Goal: Task Accomplishment & Management: Manage account settings

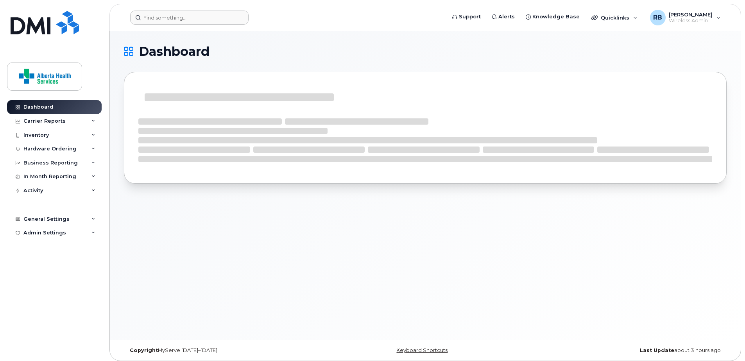
click at [164, 8] on header "Support Alerts Knowledge Base Quicklinks Suspend / Cancel Device Change SIM Car…" at bounding box center [425, 17] width 632 height 27
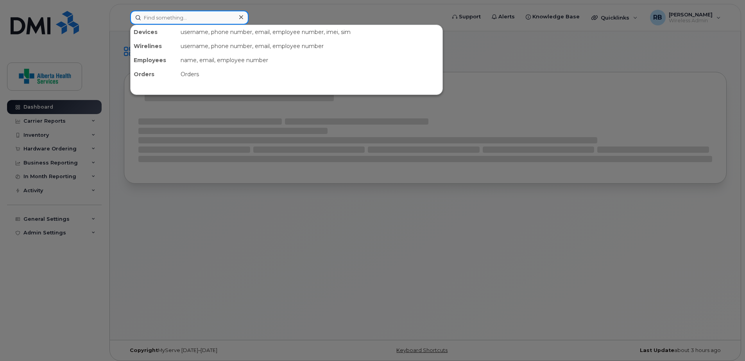
click at [162, 19] on input at bounding box center [189, 18] width 118 height 14
paste input "[PERSON_NAME]"
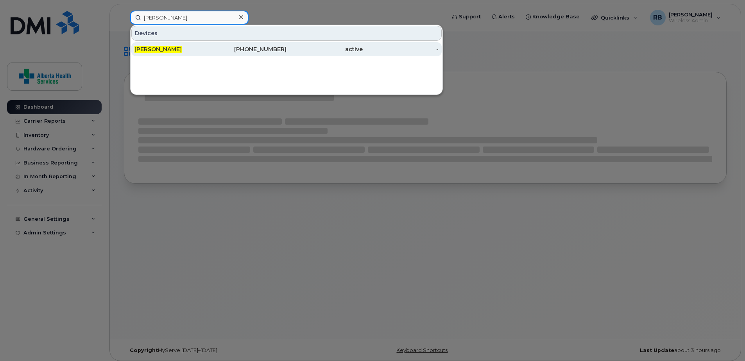
type input "[PERSON_NAME]"
click at [224, 50] on div "[PHONE_NUMBER]" at bounding box center [249, 49] width 76 height 8
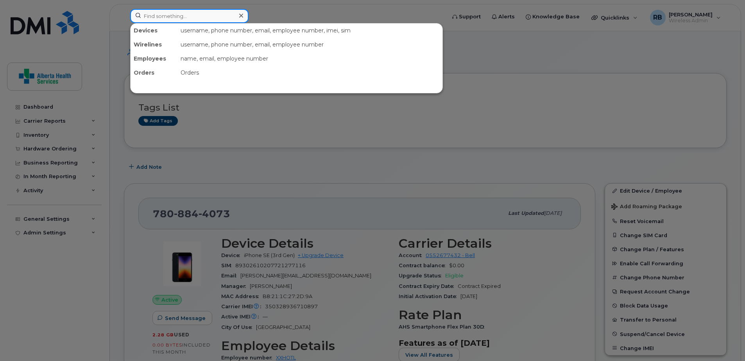
click at [185, 14] on input at bounding box center [189, 16] width 118 height 14
click at [605, 134] on div at bounding box center [372, 180] width 745 height 361
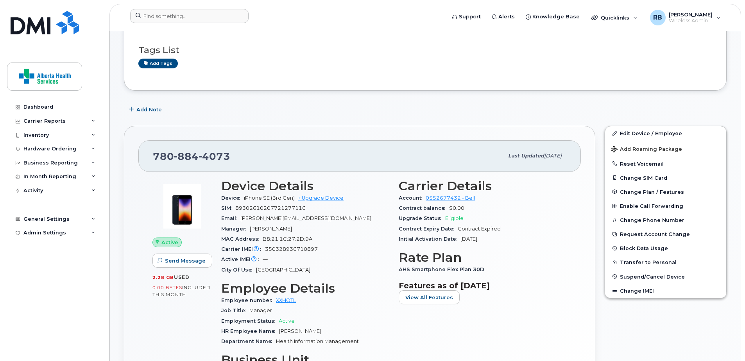
scroll to position [78, 0]
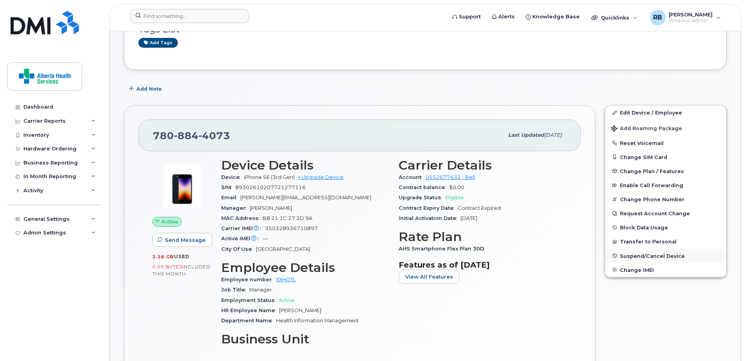
click at [652, 256] on span "Suspend/Cancel Device" at bounding box center [652, 256] width 65 height 6
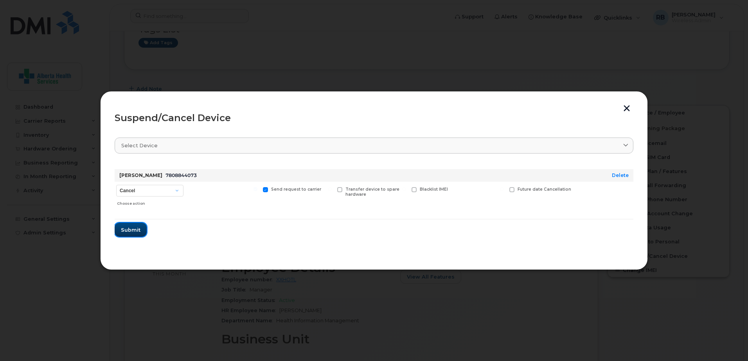
click at [136, 235] on button "Submit" at bounding box center [131, 230] width 32 height 14
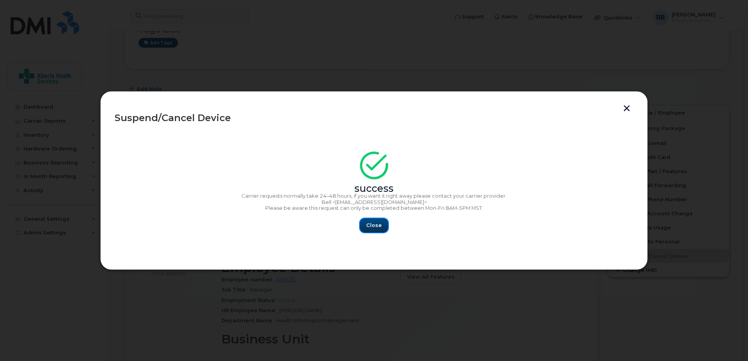
click at [371, 230] on button "Close" at bounding box center [374, 226] width 28 height 14
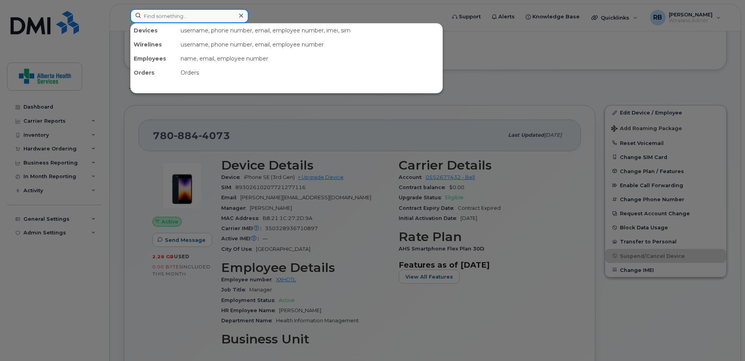
click at [169, 16] on input at bounding box center [189, 16] width 118 height 14
paste input "[PERSON_NAME]"
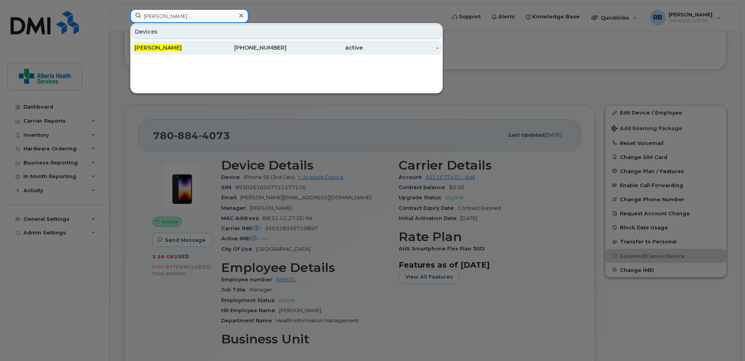
type input "[PERSON_NAME]"
click at [186, 53] on div "[PERSON_NAME]" at bounding box center [173, 48] width 76 height 14
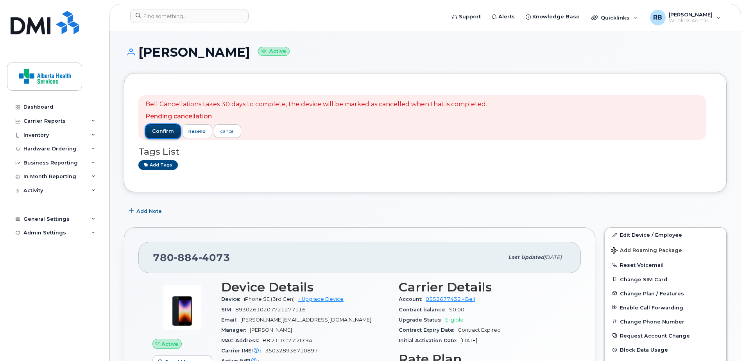
click at [159, 131] on span "confirm" at bounding box center [163, 131] width 22 height 7
